Goal: Task Accomplishment & Management: Use online tool/utility

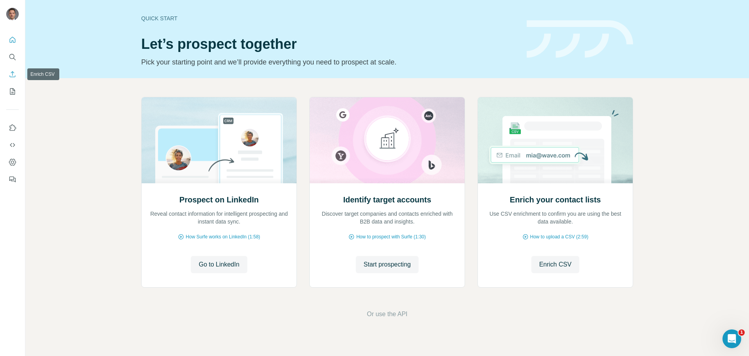
click at [11, 68] on button "Enrich CSV" at bounding box center [12, 74] width 12 height 14
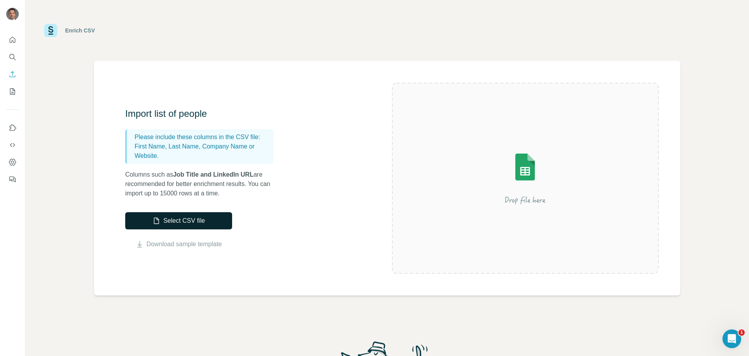
click at [210, 220] on button "Select CSV file" at bounding box center [178, 220] width 107 height 17
click at [10, 92] on icon "My lists" at bounding box center [13, 91] width 8 height 8
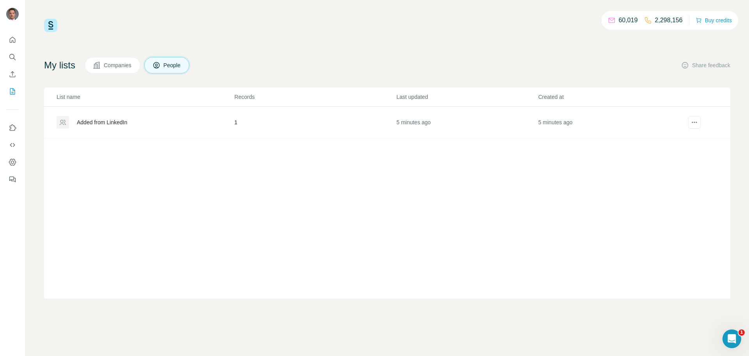
click at [176, 123] on div "Added from LinkedIn" at bounding box center [145, 122] width 177 height 12
